Goal: Find specific page/section: Find specific page/section

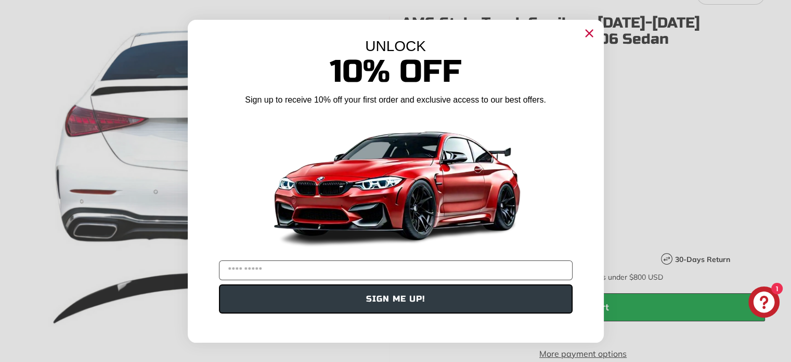
scroll to position [208, 0]
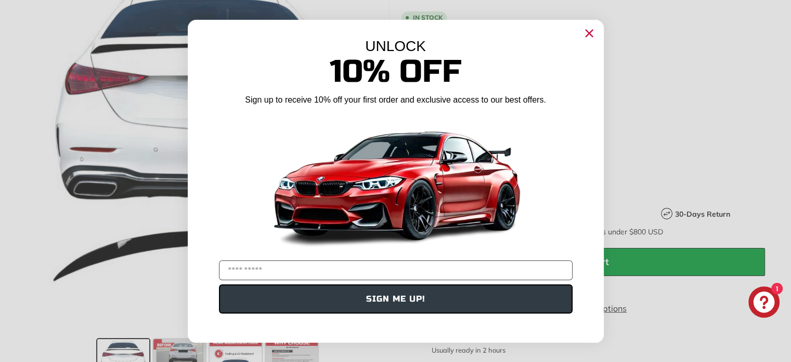
click at [593, 35] on circle "Close dialog" at bounding box center [589, 33] width 16 height 16
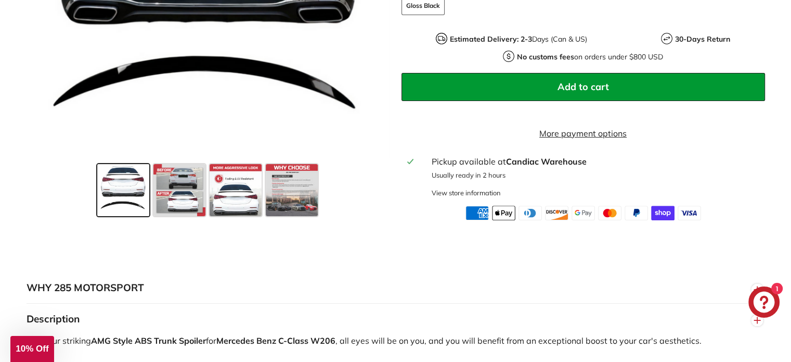
scroll to position [416, 0]
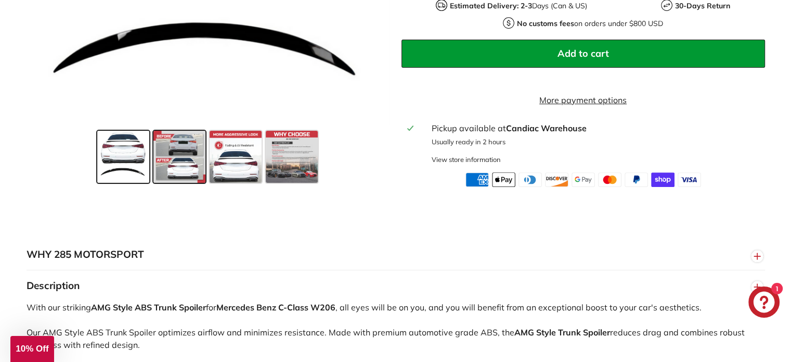
click at [175, 181] on span at bounding box center [179, 157] width 52 height 52
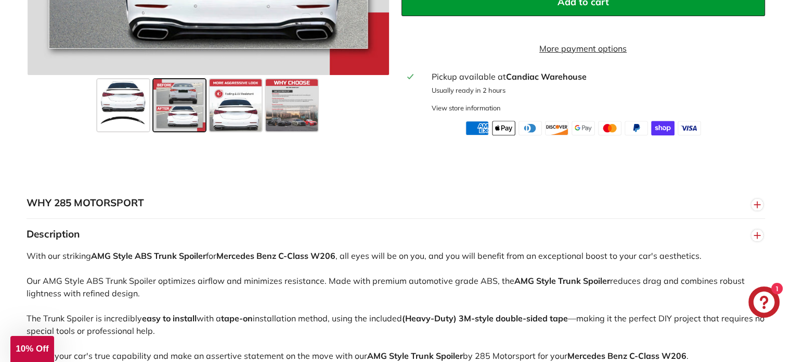
scroll to position [468, 0]
click at [246, 131] on span at bounding box center [236, 105] width 52 height 52
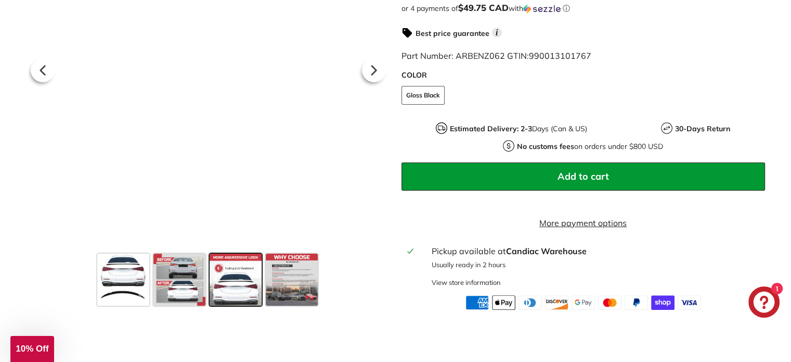
scroll to position [312, 0]
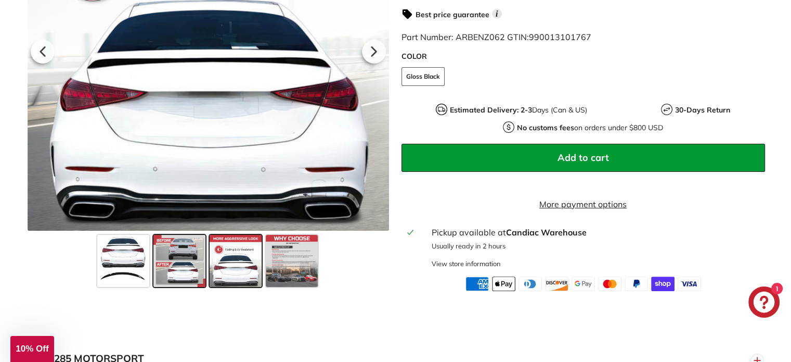
click at [185, 268] on span at bounding box center [179, 261] width 52 height 52
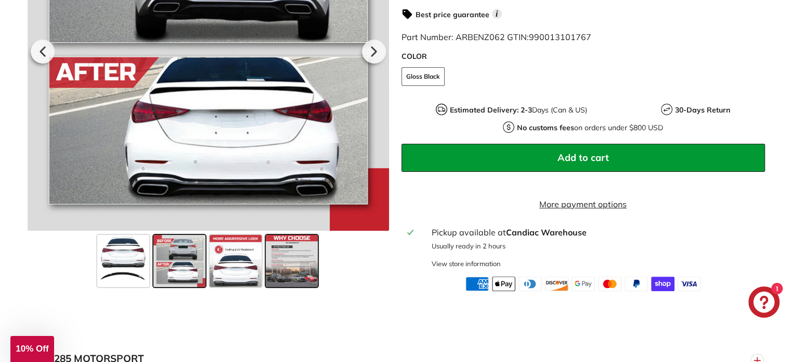
click at [290, 266] on span at bounding box center [292, 261] width 52 height 52
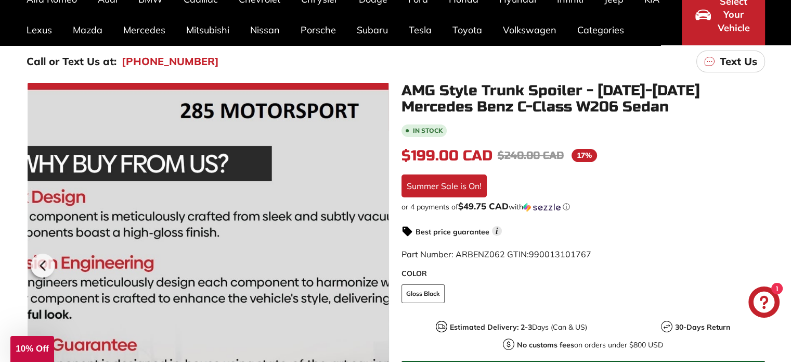
scroll to position [0, 0]
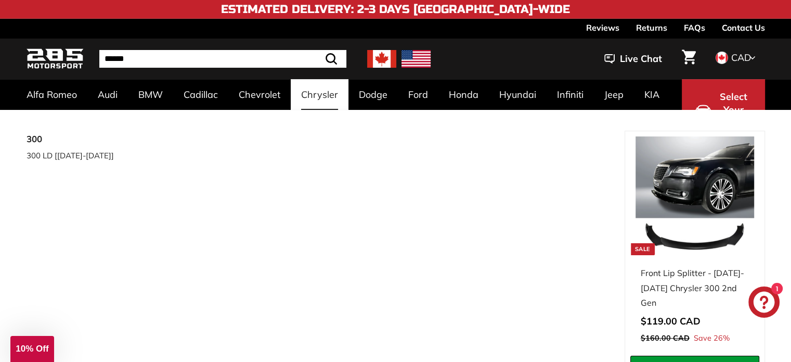
click at [576, 261] on div "300 300 LD [2011-2023]" at bounding box center [326, 269] width 598 height 277
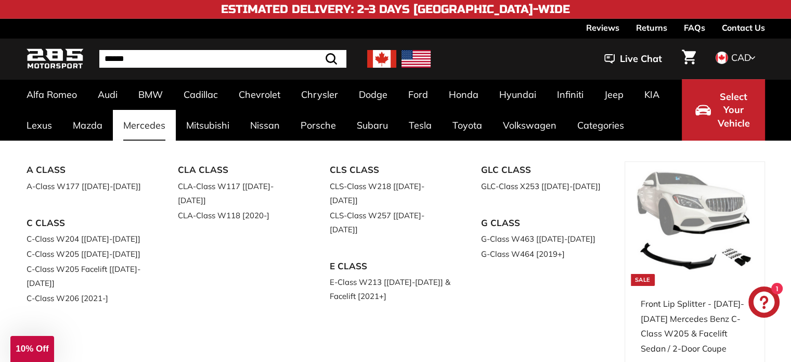
click at [138, 126] on link "Mercedes" at bounding box center [144, 125] width 63 height 31
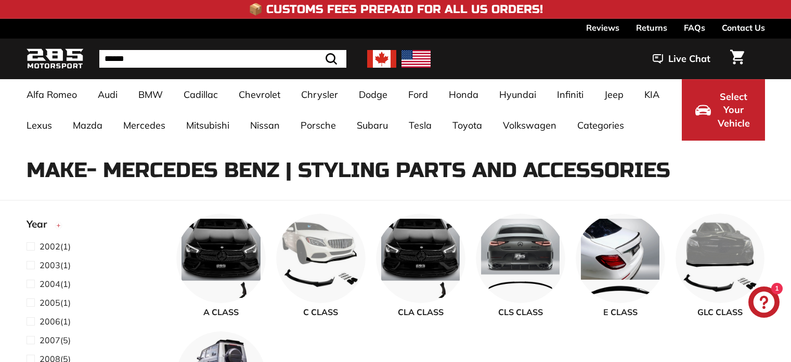
select select "**********"
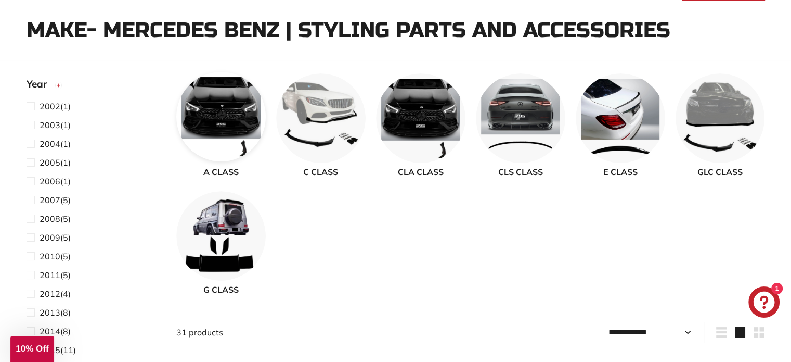
scroll to position [156, 0]
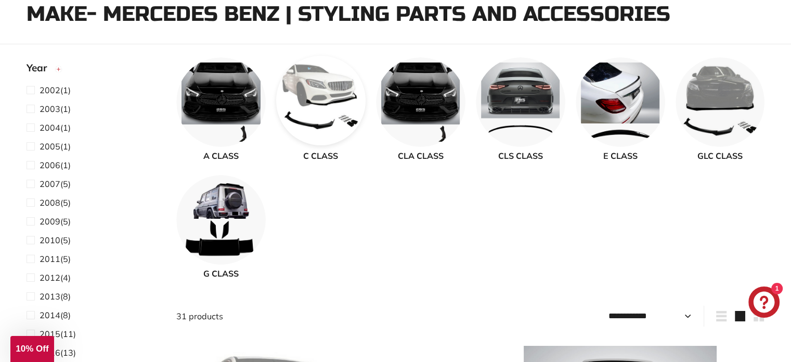
click at [320, 95] on img at bounding box center [320, 100] width 89 height 89
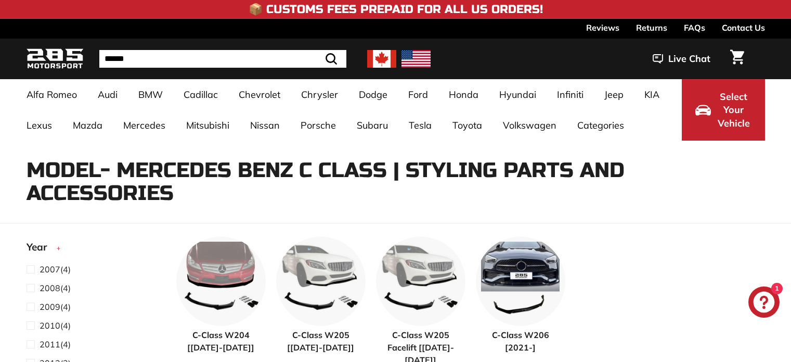
select select "**********"
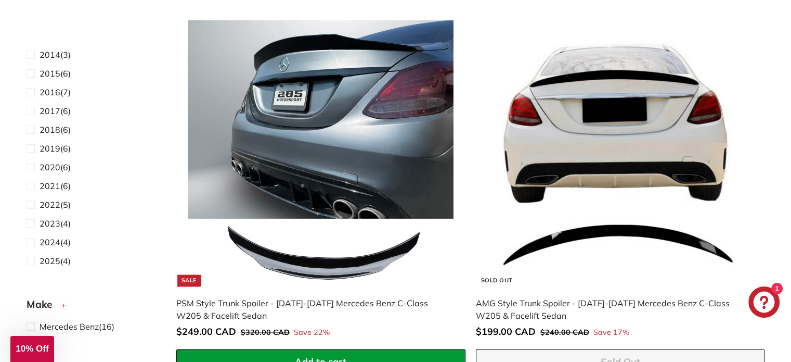
scroll to position [260, 0]
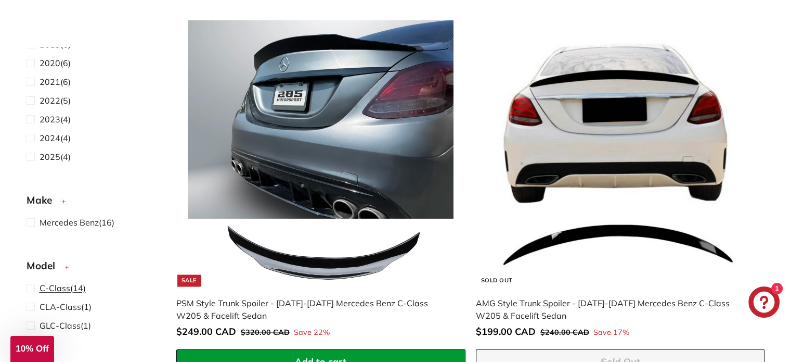
click at [71, 287] on span "C-Class (14)" at bounding box center [63, 287] width 46 height 12
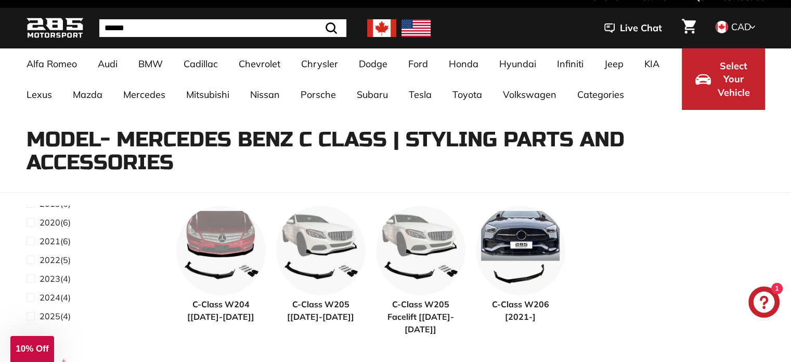
select select "**********"
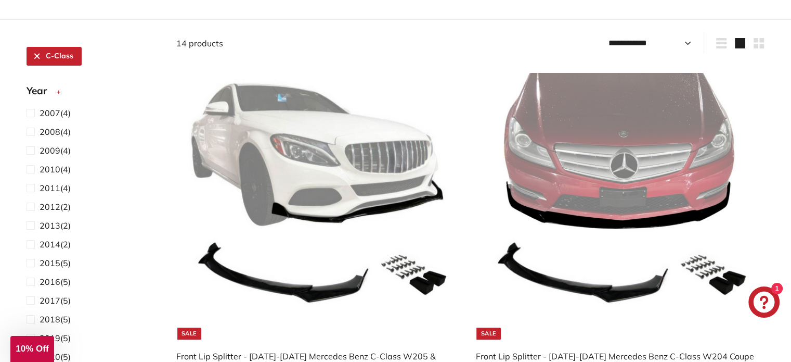
scroll to position [239, 0]
